Goal: Find specific page/section: Find specific page/section

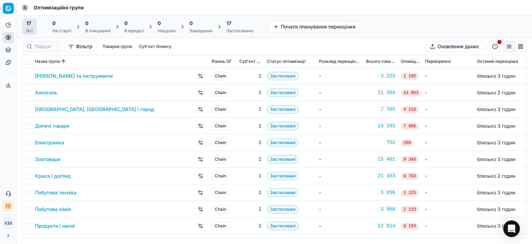
click at [62, 208] on link "Побутова хімія" at bounding box center [53, 209] width 36 height 7
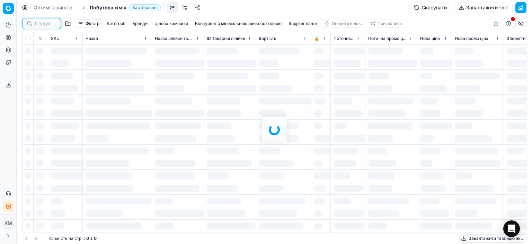
click at [50, 25] on input at bounding box center [45, 23] width 21 height 7
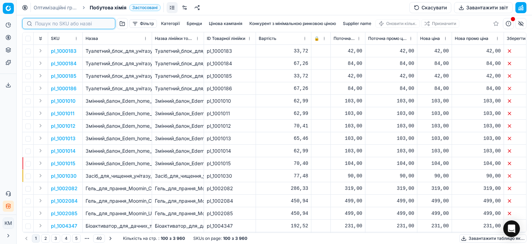
click at [50, 25] on input at bounding box center [73, 23] width 76 height 7
paste input "550099"
type input "550099"
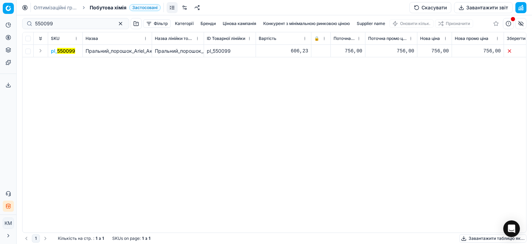
click at [64, 53] on mark "550099" at bounding box center [66, 51] width 18 height 6
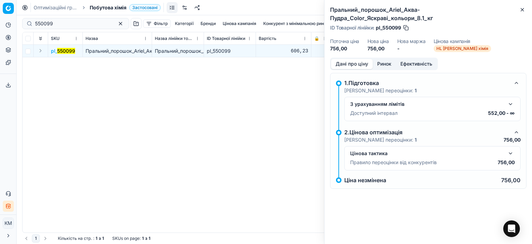
click at [512, 153] on button "button" at bounding box center [511, 153] width 8 height 8
